Goal: Check status: Check status

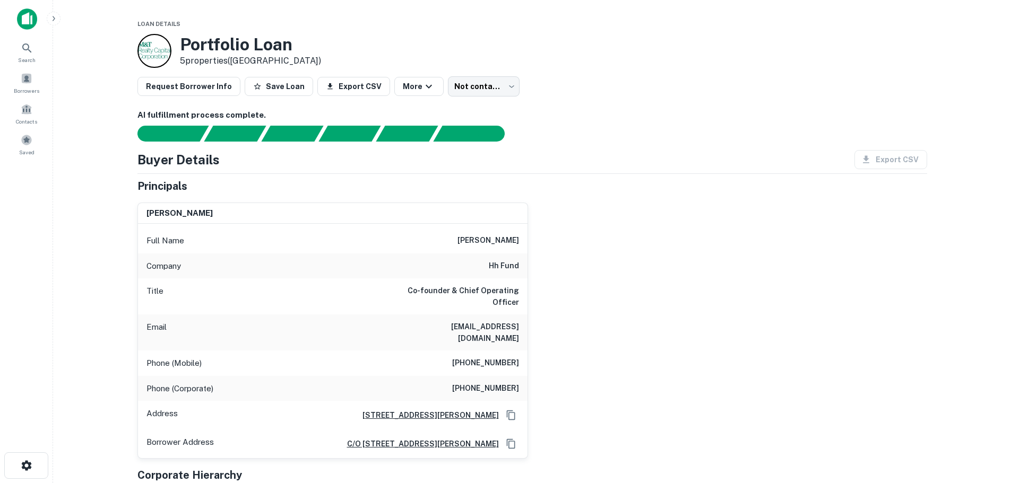
drag, startPoint x: 487, startPoint y: 266, endPoint x: 493, endPoint y: 265, distance: 5.9
click at [492, 266] on div "Company hh fund" at bounding box center [332, 266] width 389 height 25
drag, startPoint x: 508, startPoint y: 239, endPoint x: 518, endPoint y: 239, distance: 9.6
click at [518, 239] on div "Full Name tong shen" at bounding box center [332, 240] width 389 height 25
copy h6 "tong shen"
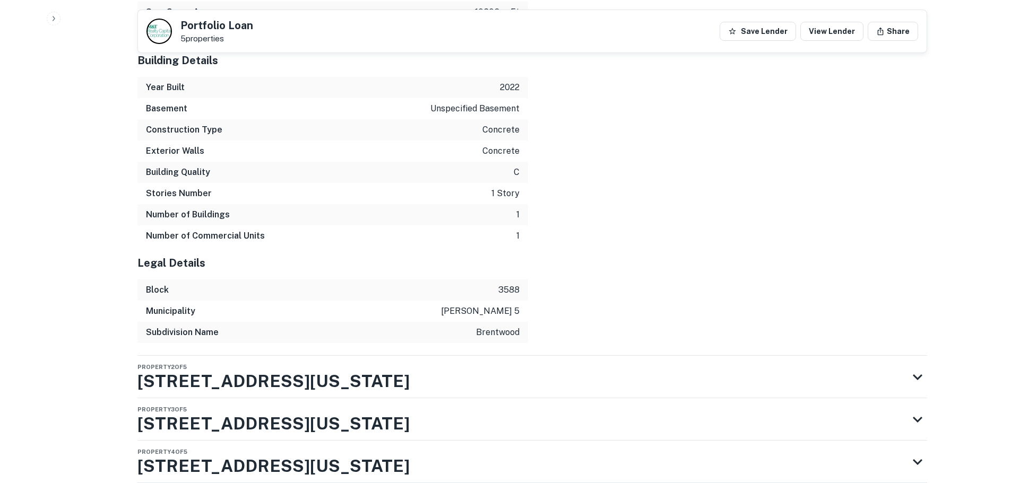
scroll to position [1773, 0]
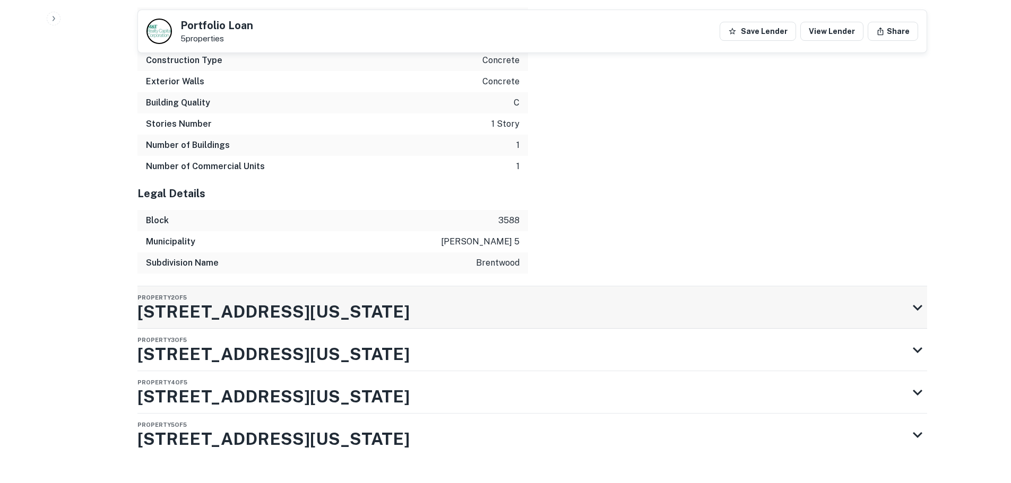
click at [293, 289] on div "Property 2 of 5 400 Florida Ave NE" at bounding box center [522, 308] width 770 height 42
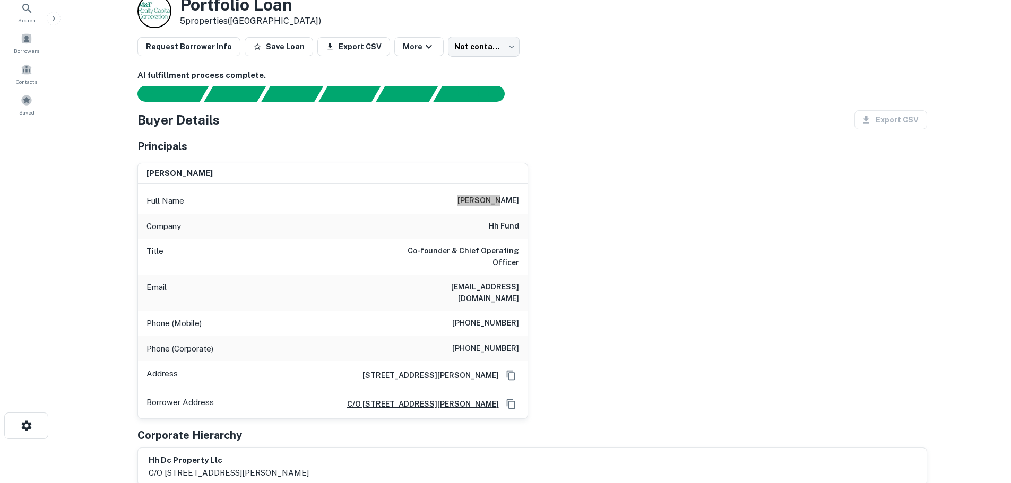
scroll to position [22, 0]
